Goal: Task Accomplishment & Management: Complete application form

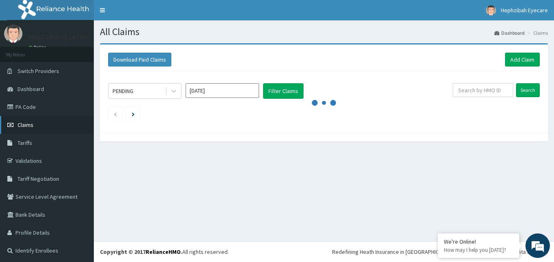
click at [22, 124] on span "Claims" at bounding box center [26, 124] width 16 height 7
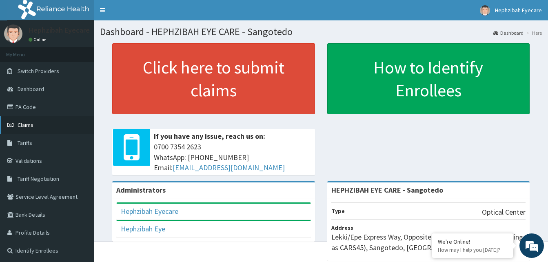
click at [34, 127] on link "Claims" at bounding box center [47, 125] width 94 height 18
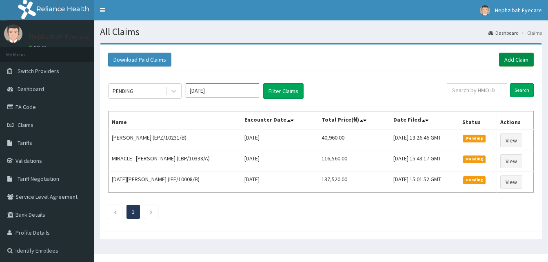
click at [521, 59] on link "Add Claim" at bounding box center [516, 60] width 35 height 14
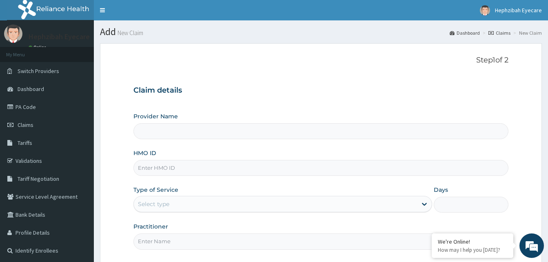
type input "HEPHZIBAH EYE CARE - Sangotedo"
click at [167, 168] on input "HMO ID" at bounding box center [320, 168] width 375 height 16
type input "ENM/10009/A"
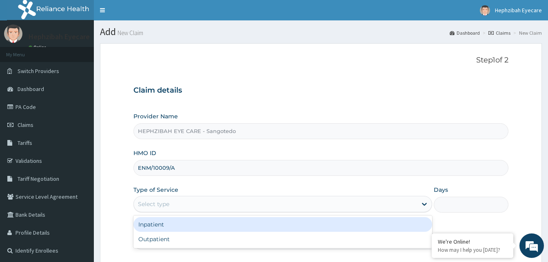
click at [177, 201] on div "Select type" at bounding box center [275, 204] width 283 height 13
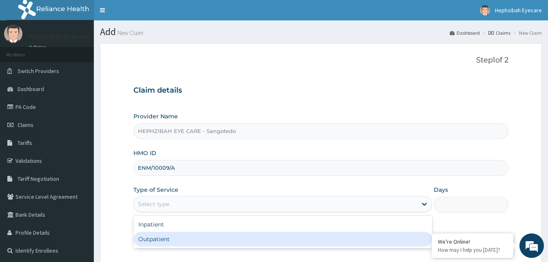
click at [177, 237] on div "Outpatient" at bounding box center [282, 239] width 299 height 15
type input "1"
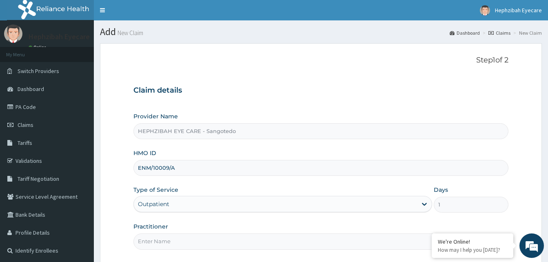
click at [172, 240] on input "Practitioner" at bounding box center [320, 242] width 375 height 16
type input "DR MAUREEN"
click at [276, 229] on div "Practitioner DR MAUREEN" at bounding box center [320, 235] width 375 height 27
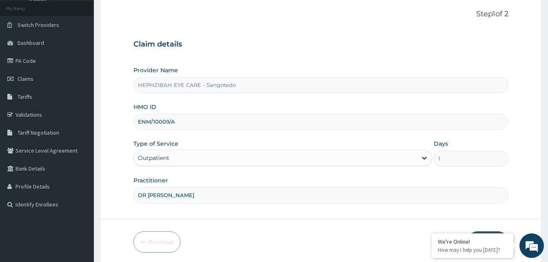
scroll to position [67, 0]
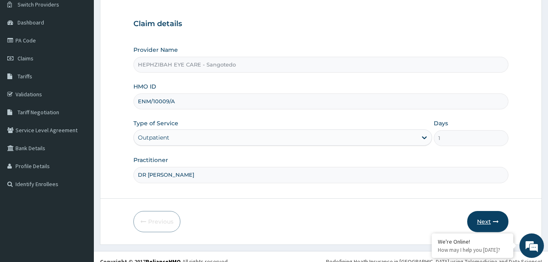
click at [486, 223] on button "Next" at bounding box center [487, 221] width 41 height 21
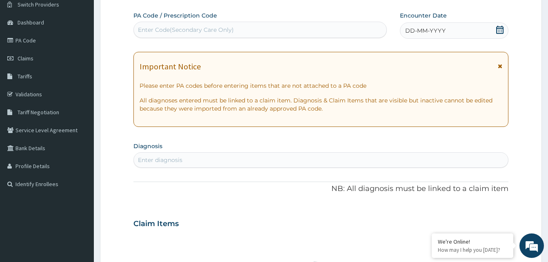
click at [189, 27] on div "Enter Code(Secondary Care Only)" at bounding box center [186, 30] width 96 height 8
paste input "PA/EB3E0E"
type input "PA/EB3E0E"
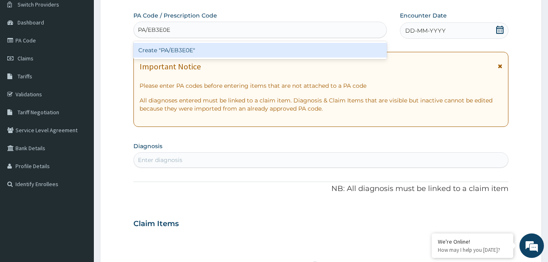
click at [181, 47] on div "Create "PA/EB3E0E"" at bounding box center [260, 50] width 254 height 15
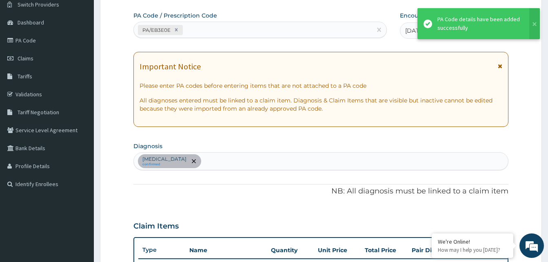
scroll to position [349, 0]
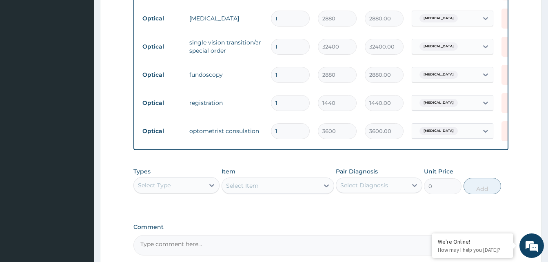
click at [538, 173] on form "Step 2 of 2 PA Code / Prescription Code PA/EB3E0E Encounter Date 11-10-2025 Imp…" at bounding box center [321, 4] width 442 height 620
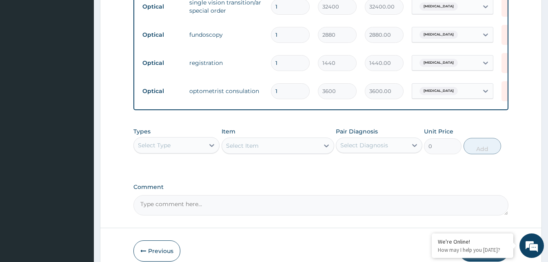
scroll to position [435, 0]
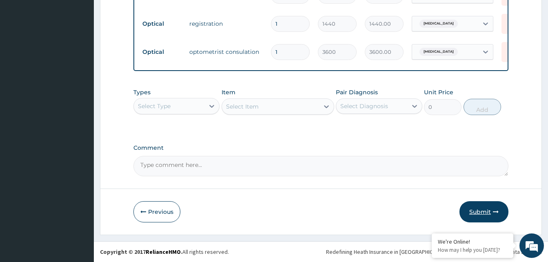
click at [489, 211] on button "Submit" at bounding box center [484, 211] width 49 height 21
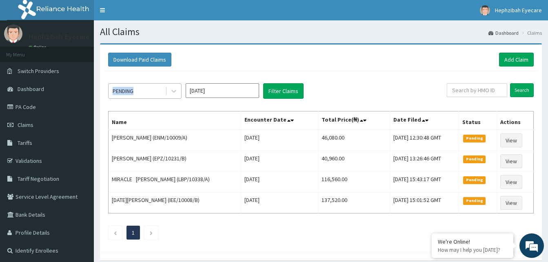
drag, startPoint x: 153, startPoint y: 99, endPoint x: 145, endPoint y: 87, distance: 14.2
click at [145, 87] on div "PENDING Oct 2025 Filter Claims Search Name Encounter Date Total Price(₦) Date F…" at bounding box center [321, 159] width 434 height 177
drag, startPoint x: 145, startPoint y: 87, endPoint x: 235, endPoint y: 75, distance: 90.2
click at [235, 75] on div "PENDING Oct 2025 Filter Claims Search Name Encounter Date Total Price(₦) Date F…" at bounding box center [321, 159] width 434 height 177
click at [21, 127] on span "Claims" at bounding box center [26, 124] width 16 height 7
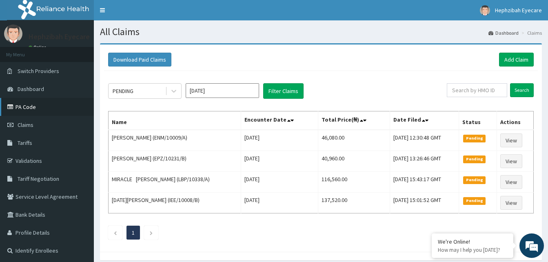
click at [47, 109] on link "PA Code" at bounding box center [47, 107] width 94 height 18
